Goal: Check status: Check status

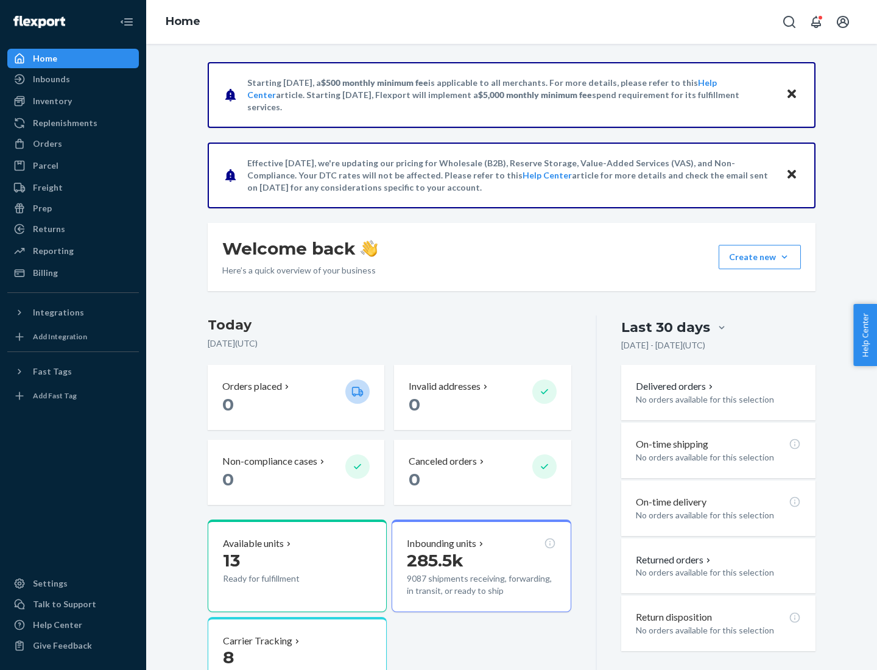
click at [785, 257] on button "Create new Create new inbound Create new order Create new product" at bounding box center [760, 257] width 82 height 24
click at [41, 208] on div "Prep" at bounding box center [42, 208] width 19 height 12
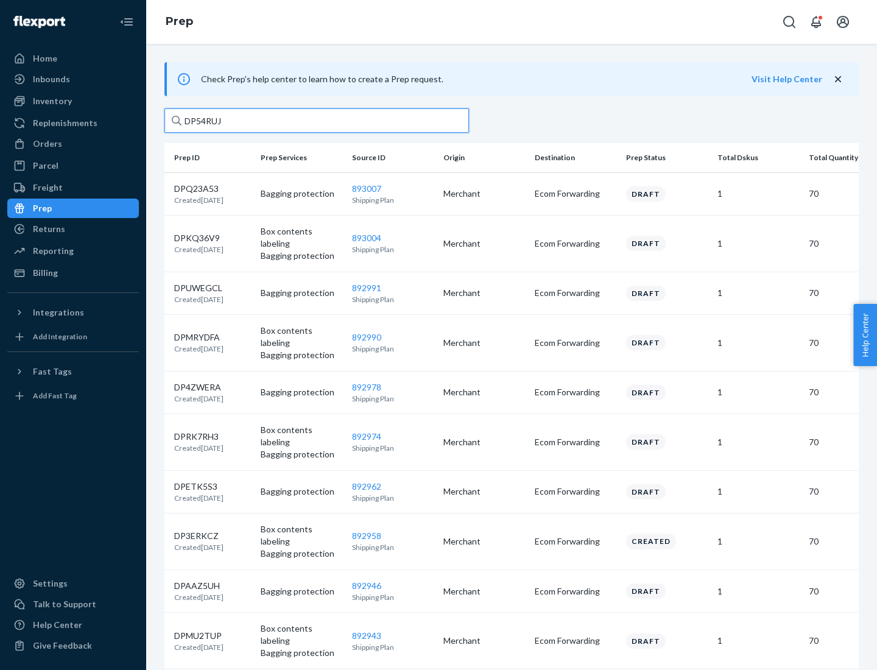
type input "DP54RUJL"
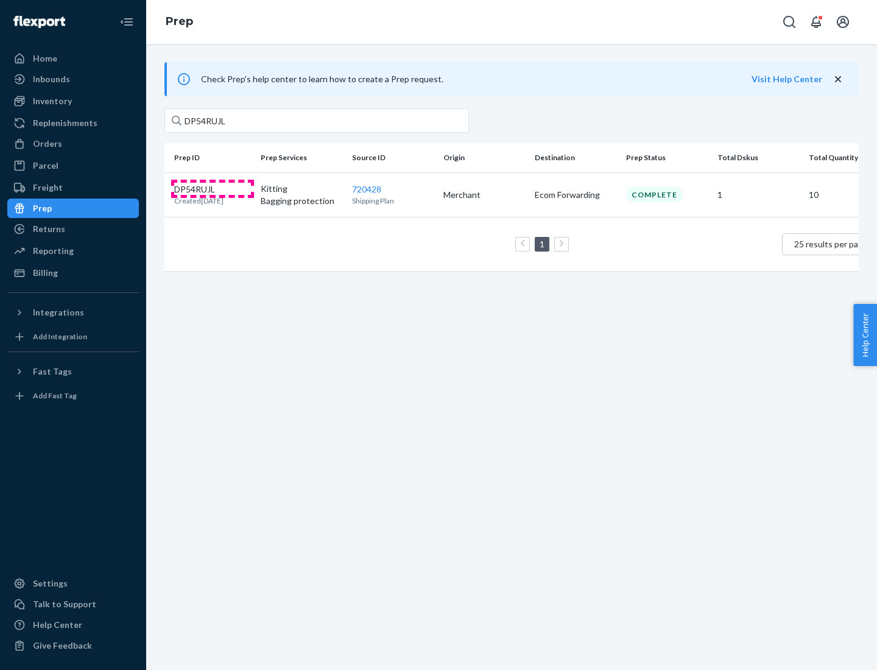
click at [213, 188] on p "DP54RUJL" at bounding box center [198, 189] width 49 height 12
